Goal: Task Accomplishment & Management: Complete application form

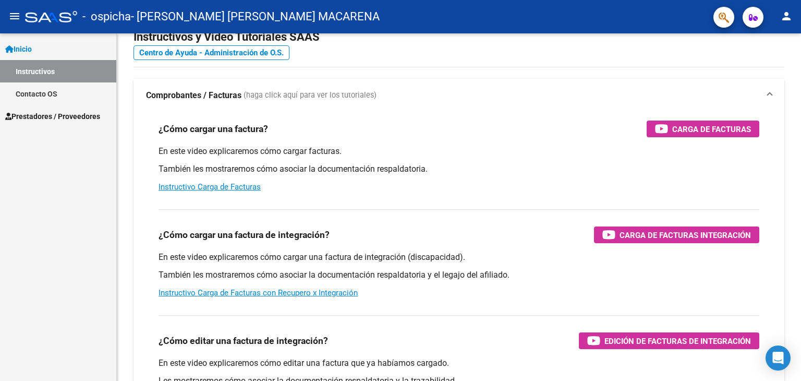
scroll to position [31, 0]
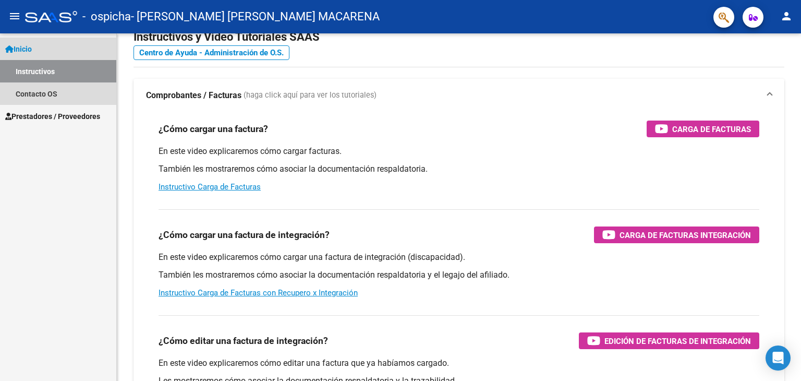
click at [54, 69] on link "Instructivos" at bounding box center [58, 71] width 116 height 22
click at [38, 43] on link "Inicio" at bounding box center [58, 49] width 116 height 22
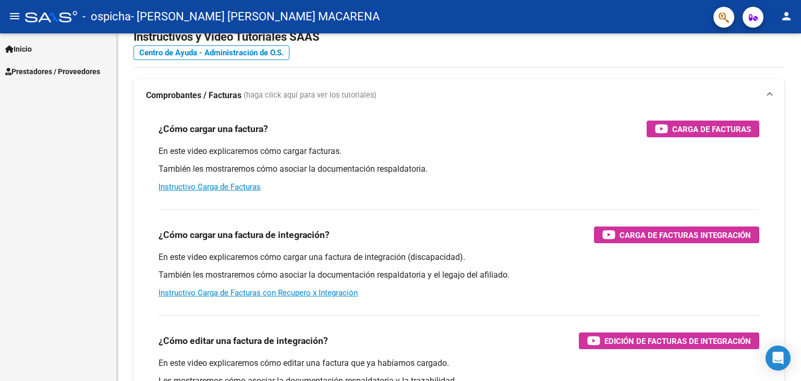
click at [33, 74] on span "Prestadores / Proveedores" at bounding box center [52, 71] width 95 height 11
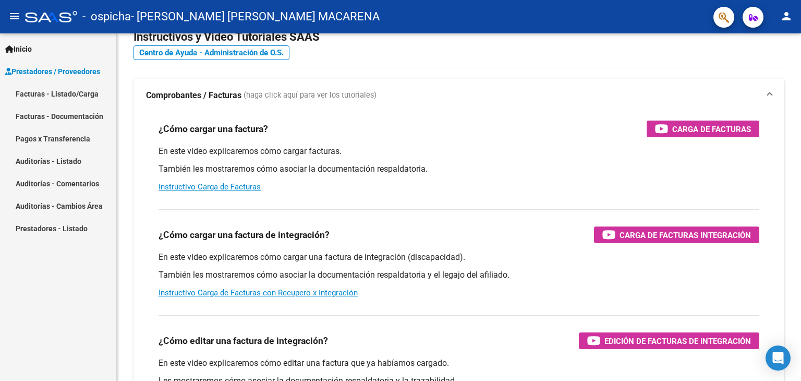
click at [33, 95] on link "Facturas - Listado/Carga" at bounding box center [58, 93] width 116 height 22
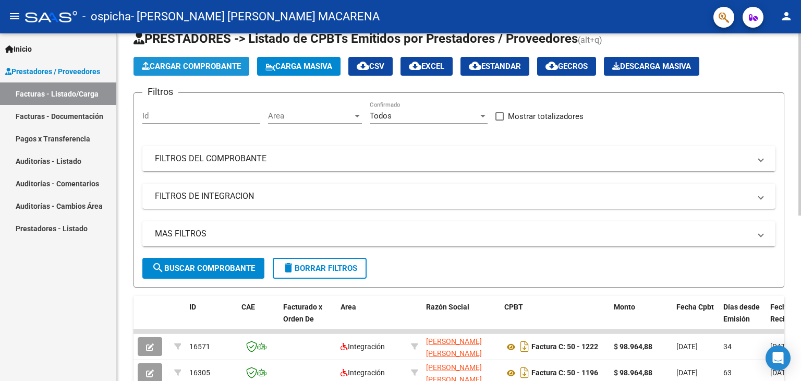
click at [228, 63] on span "Cargar Comprobante" at bounding box center [191, 66] width 99 height 9
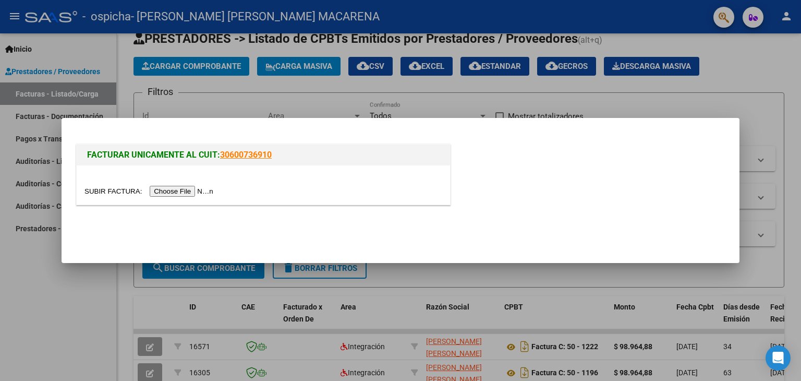
click at [197, 187] on input "file" at bounding box center [150, 191] width 132 height 11
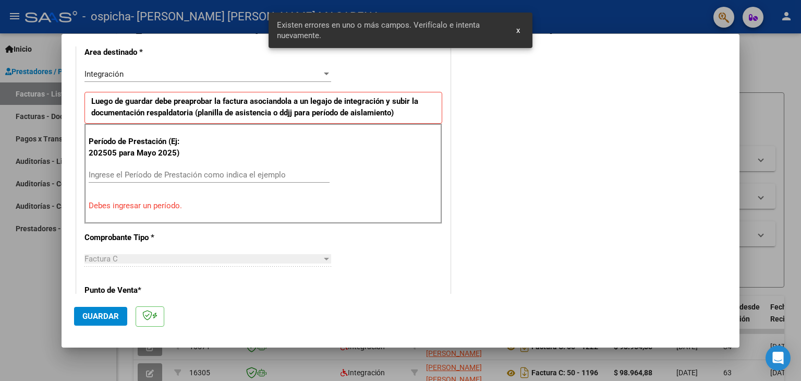
scroll to position [246, 0]
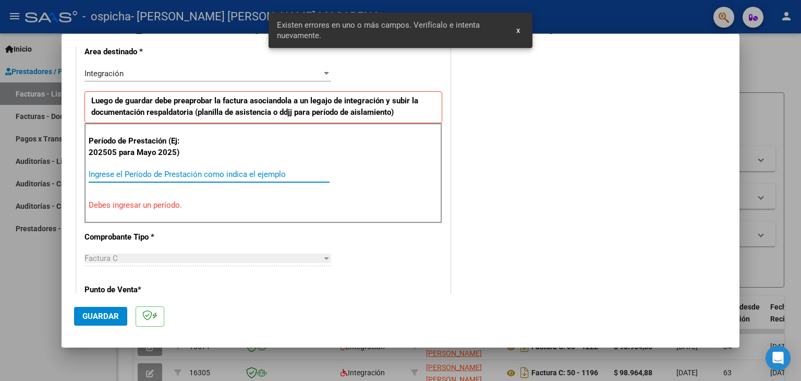
click at [183, 176] on input "Ingrese el Período de Prestación como indica el ejemplo" at bounding box center [209, 173] width 241 height 9
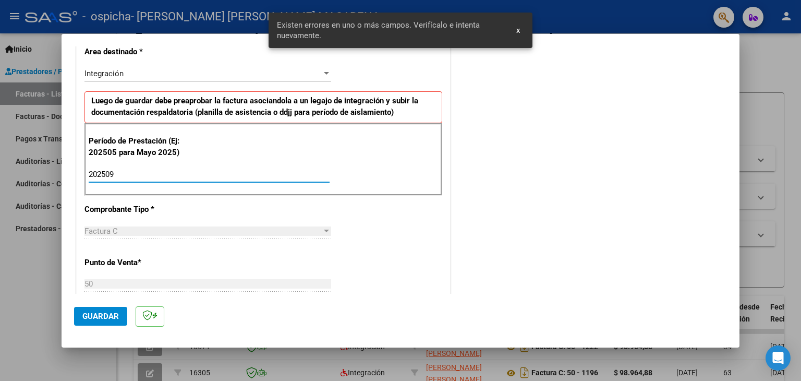
type input "202509"
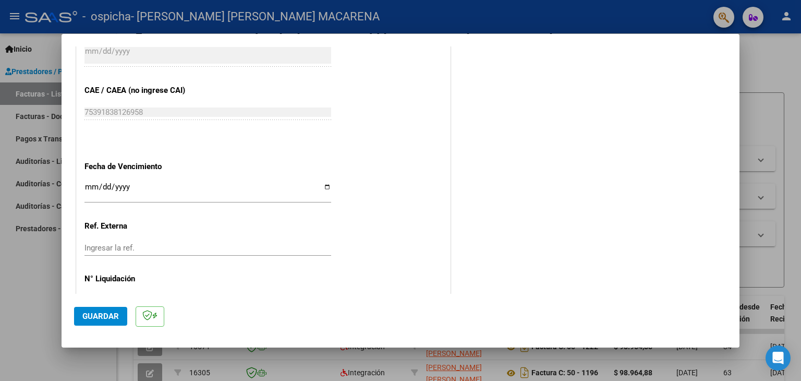
scroll to position [651, 0]
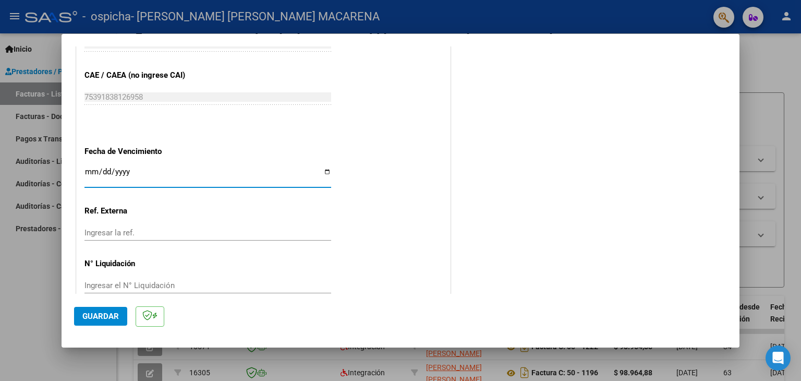
click at [325, 172] on input "Ingresar la fecha" at bounding box center [207, 175] width 247 height 17
type input "[DATE]"
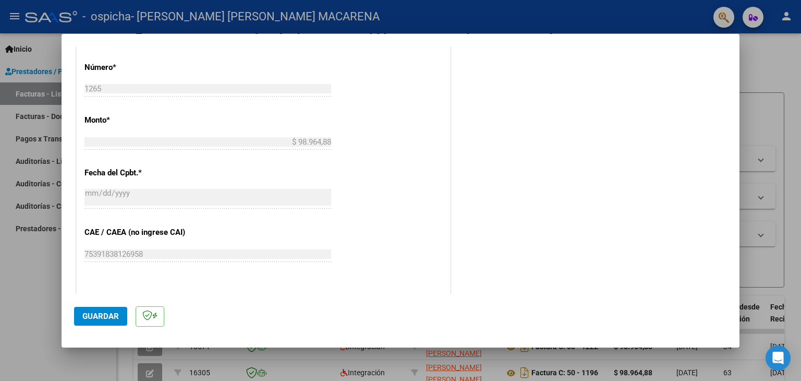
scroll to position [513, 0]
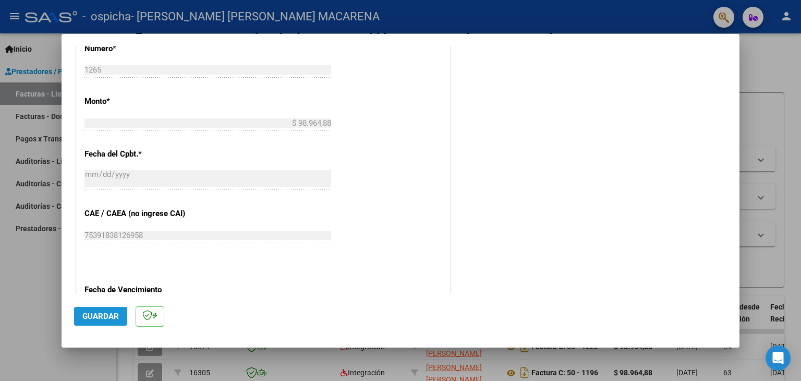
click at [108, 312] on span "Guardar" at bounding box center [100, 315] width 37 height 9
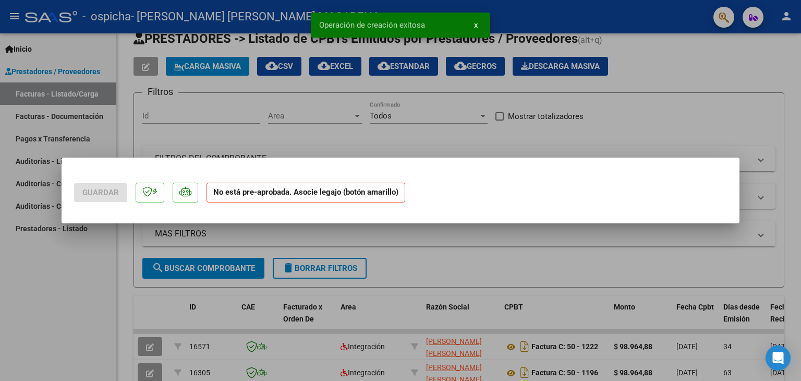
scroll to position [0, 0]
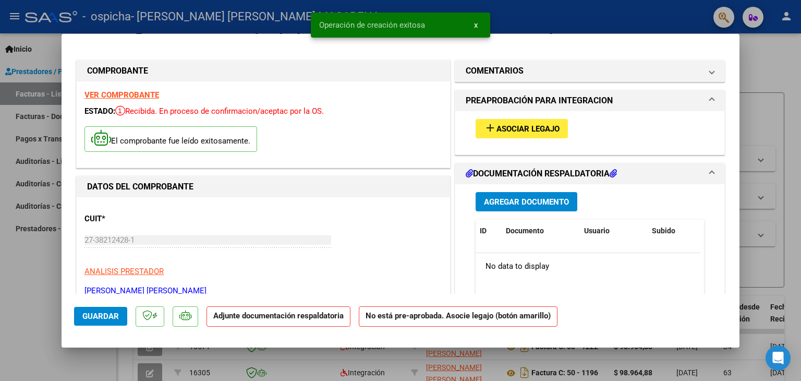
click at [500, 126] on span "Asociar Legajo" at bounding box center [527, 128] width 63 height 9
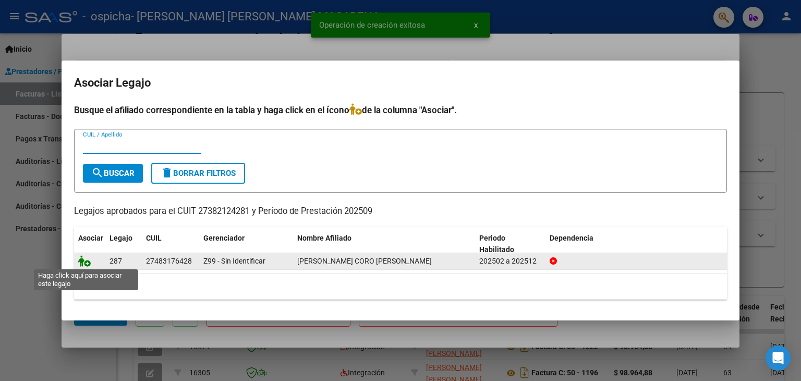
click at [86, 263] on icon at bounding box center [84, 260] width 13 height 11
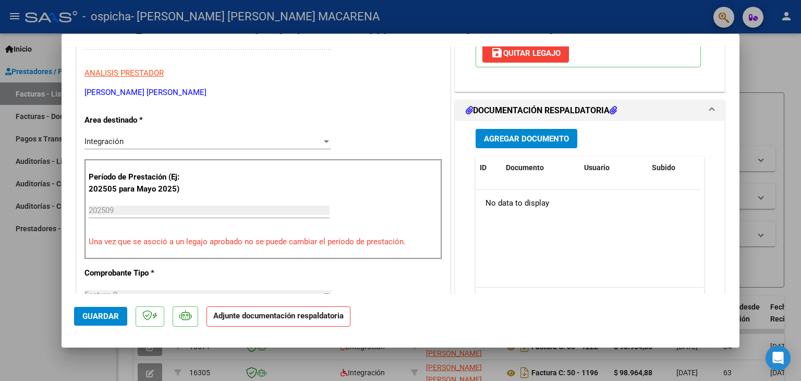
scroll to position [198, 0]
click at [538, 137] on span "Agregar Documento" at bounding box center [526, 139] width 85 height 9
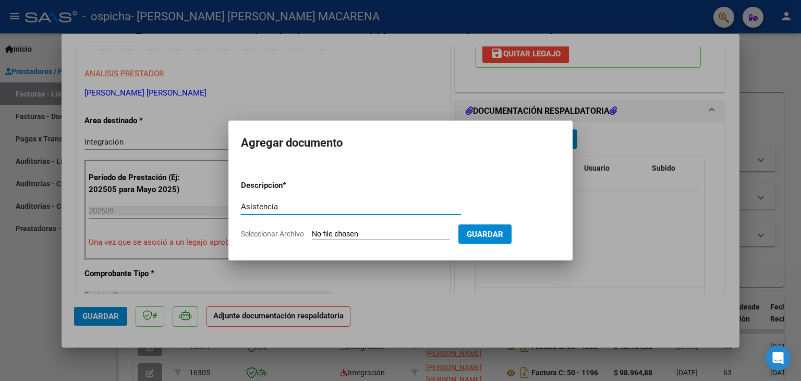
type input "Asistencia"
click at [346, 234] on input "Seleccionar Archivo" at bounding box center [381, 234] width 138 height 10
type input "C:\fakepath\Planilla asistencia septiembre .pdf"
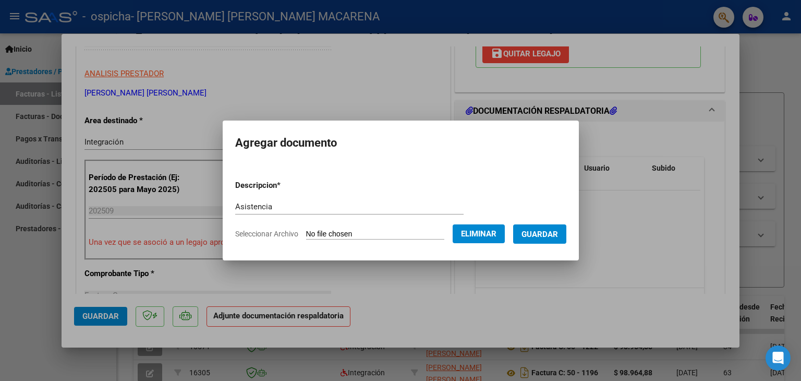
click at [546, 241] on button "Guardar" at bounding box center [539, 233] width 53 height 19
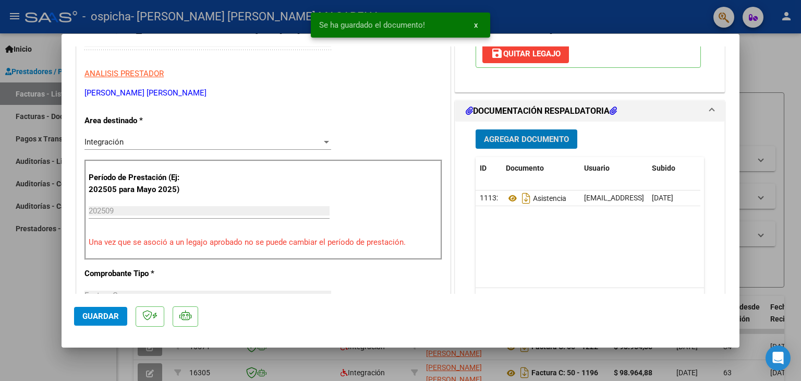
click at [103, 313] on span "Guardar" at bounding box center [100, 315] width 37 height 9
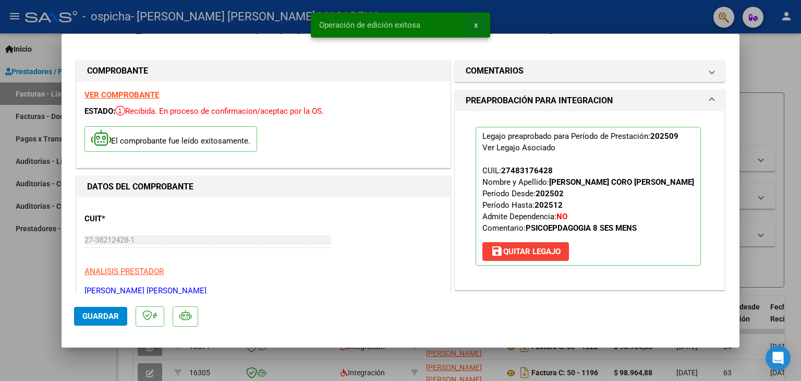
click at [472, 29] on button "x" at bounding box center [476, 25] width 20 height 19
